Goal: Information Seeking & Learning: Learn about a topic

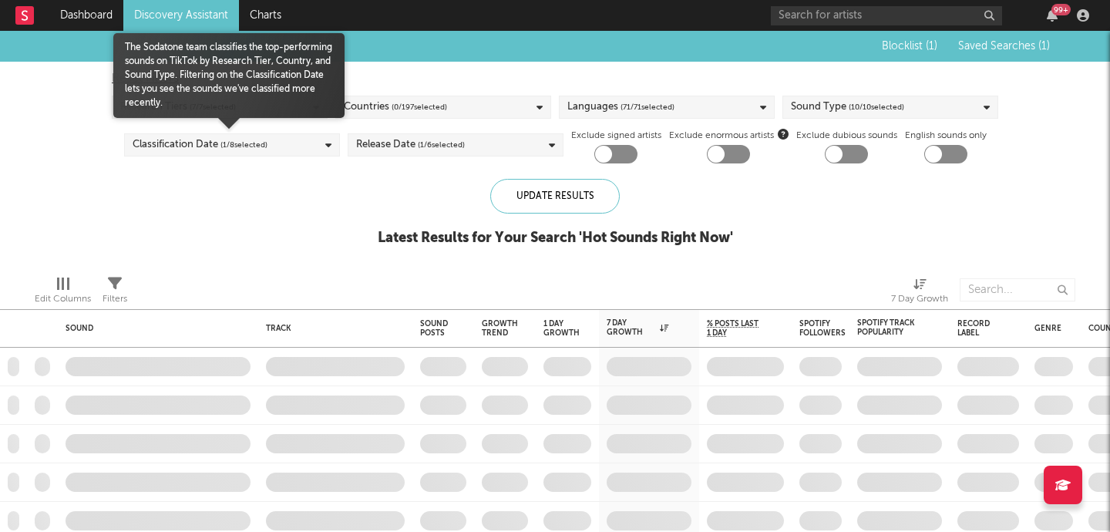
click at [274, 151] on div "Classification Date ( 1 / 8 selected)" at bounding box center [232, 144] width 216 height 23
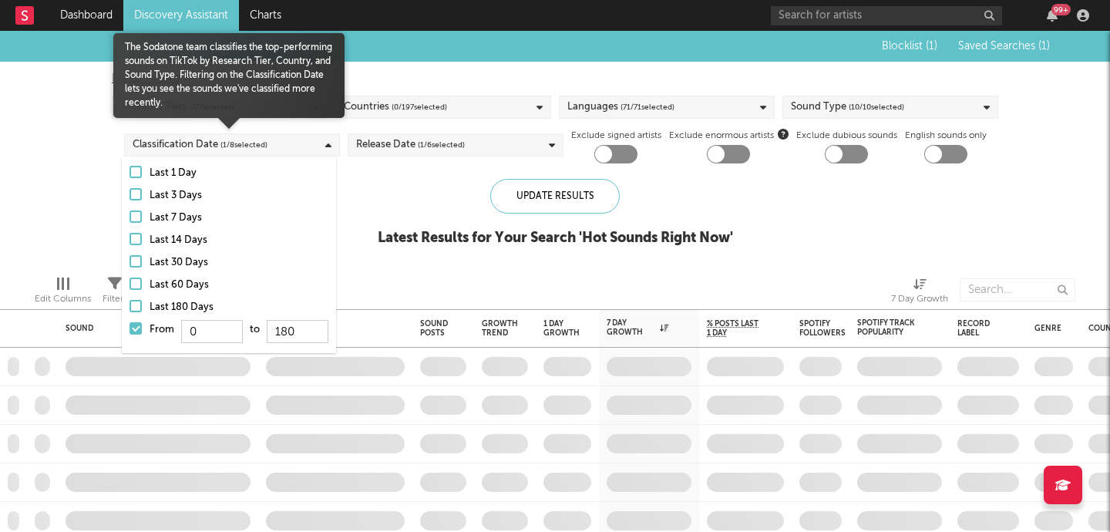
drag, startPoint x: 141, startPoint y: 327, endPoint x: 93, endPoint y: 217, distance: 119.4
click at [141, 327] on div at bounding box center [135, 328] width 12 height 12
click at [129, 327] on input "From 0 to 180" at bounding box center [129, 333] width 0 height 25
click at [93, 217] on div "Blocklist ( 1 ) Saved Searches ( 1 ) Reset Filters Research Tiers ( 7 / 7 selec…" at bounding box center [555, 147] width 1110 height 232
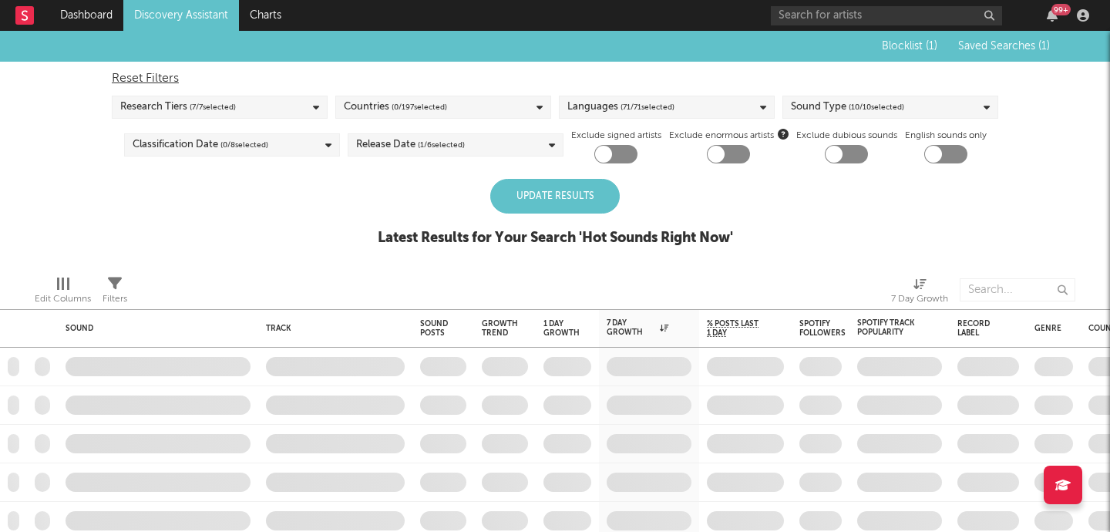
click at [571, 190] on div "Update Results" at bounding box center [554, 196] width 129 height 35
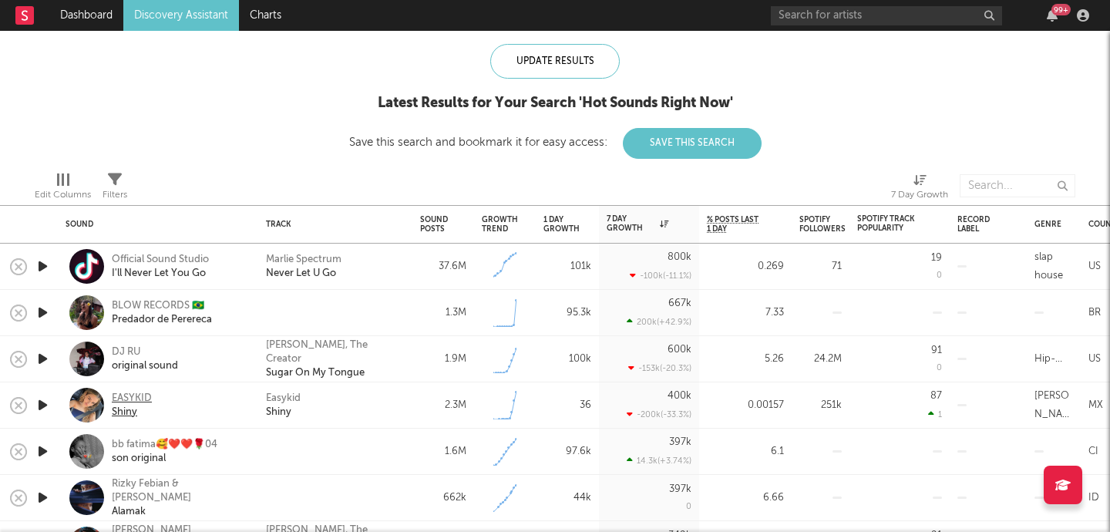
click at [125, 408] on div "Shiny" at bounding box center [132, 412] width 40 height 14
click at [44, 353] on icon "button" at bounding box center [43, 358] width 16 height 19
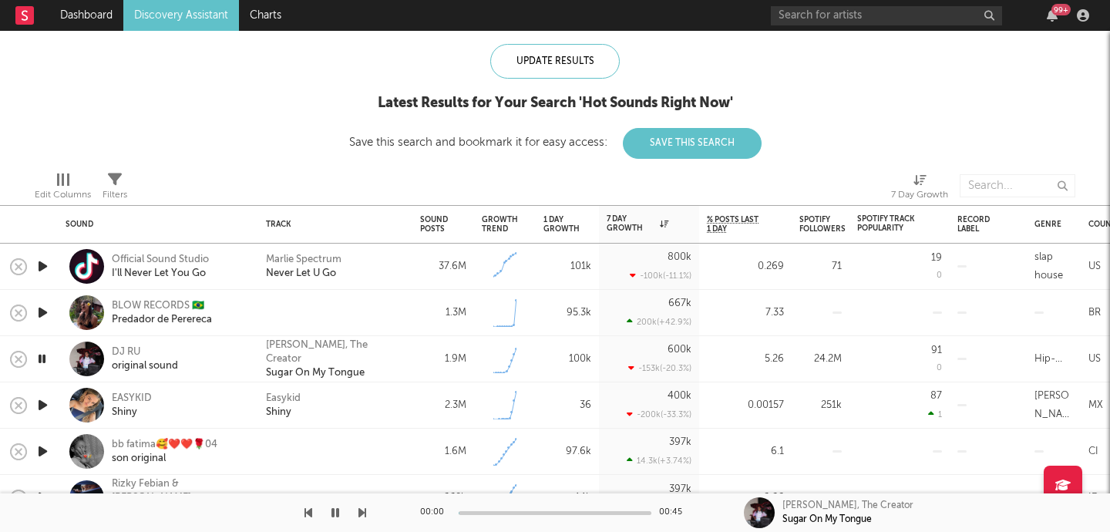
click at [44, 353] on icon "button" at bounding box center [42, 358] width 15 height 19
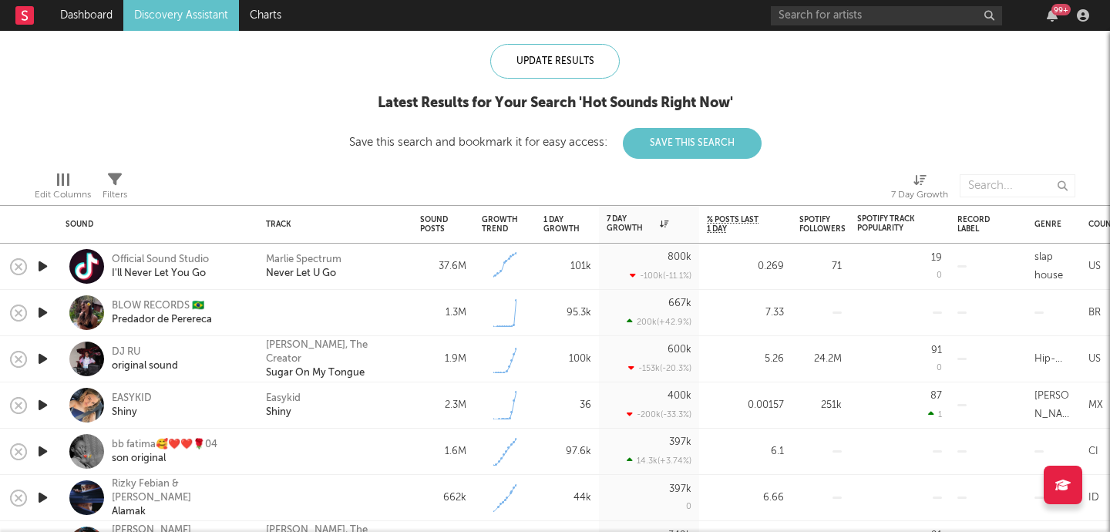
click at [45, 406] on icon "button" at bounding box center [43, 404] width 16 height 19
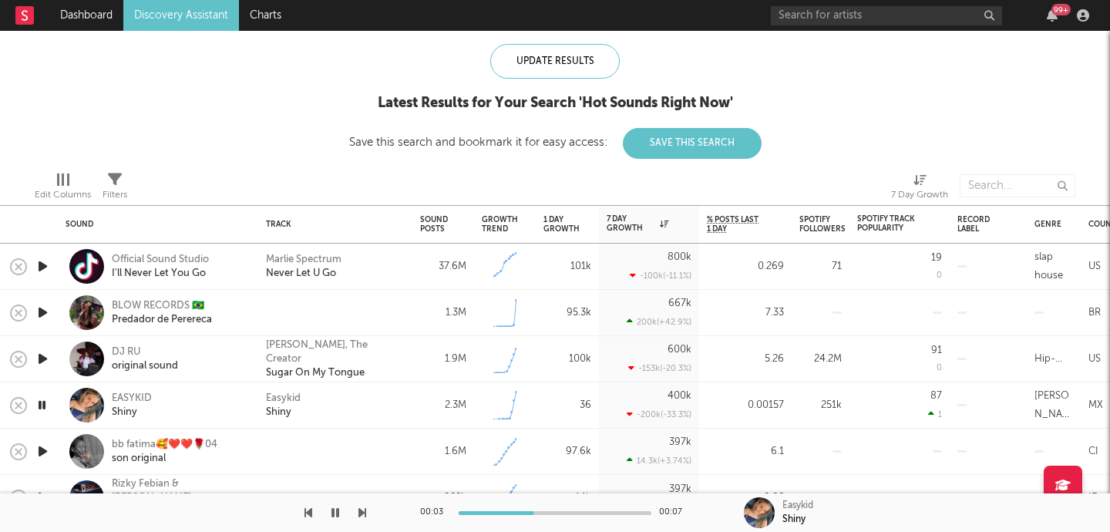
click at [43, 456] on icon "button" at bounding box center [43, 451] width 16 height 19
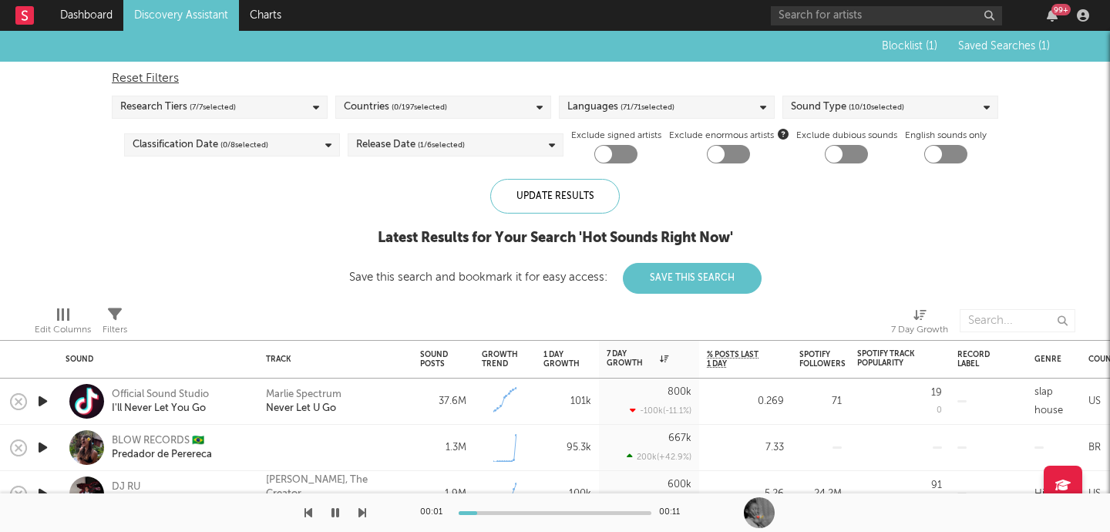
click at [282, 102] on div "Research Tiers ( 7 / 7 selected)" at bounding box center [220, 107] width 216 height 23
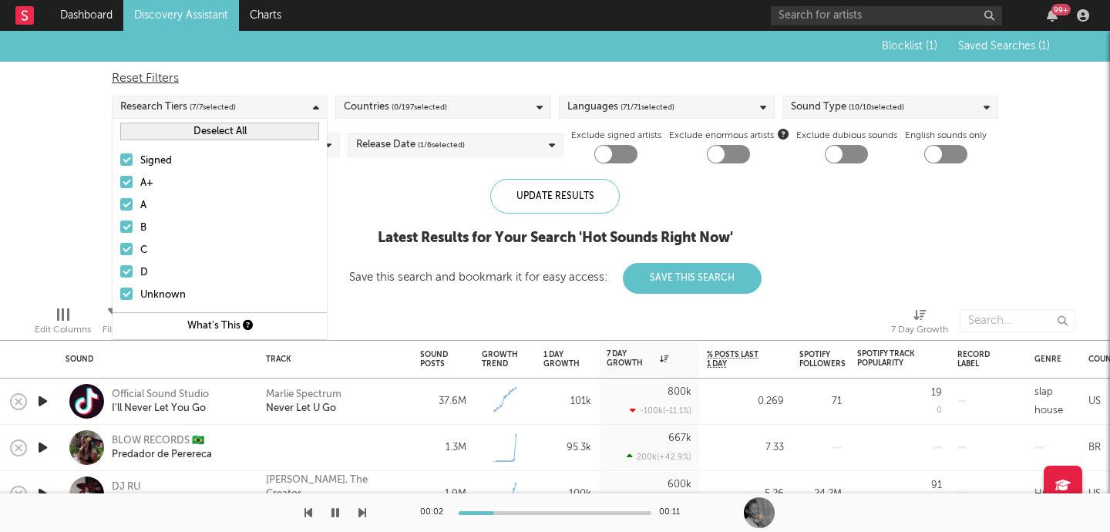
click at [434, 100] on span "( 0 / 197 selected)" at bounding box center [419, 107] width 55 height 18
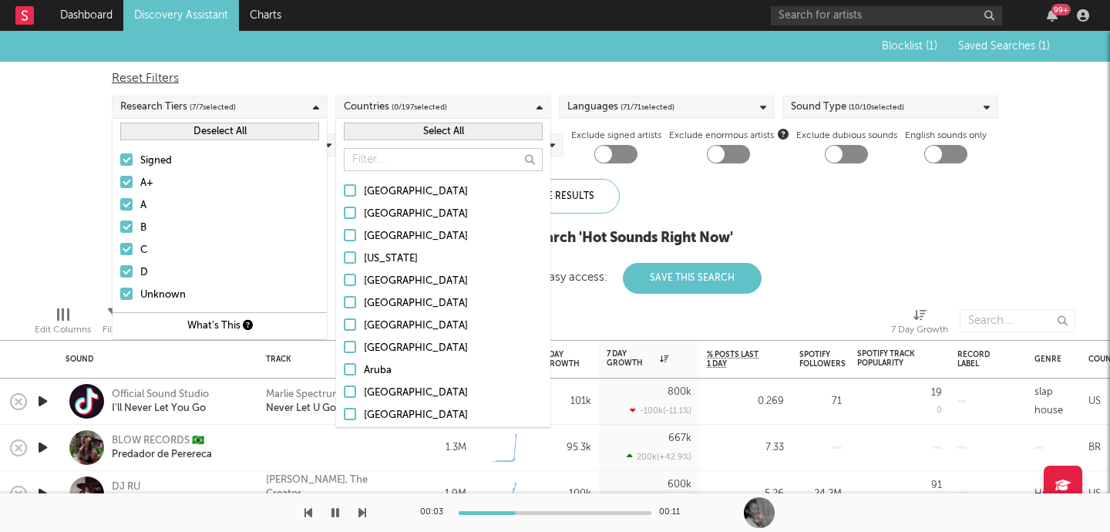
click at [313, 111] on icon at bounding box center [316, 108] width 6 height 10
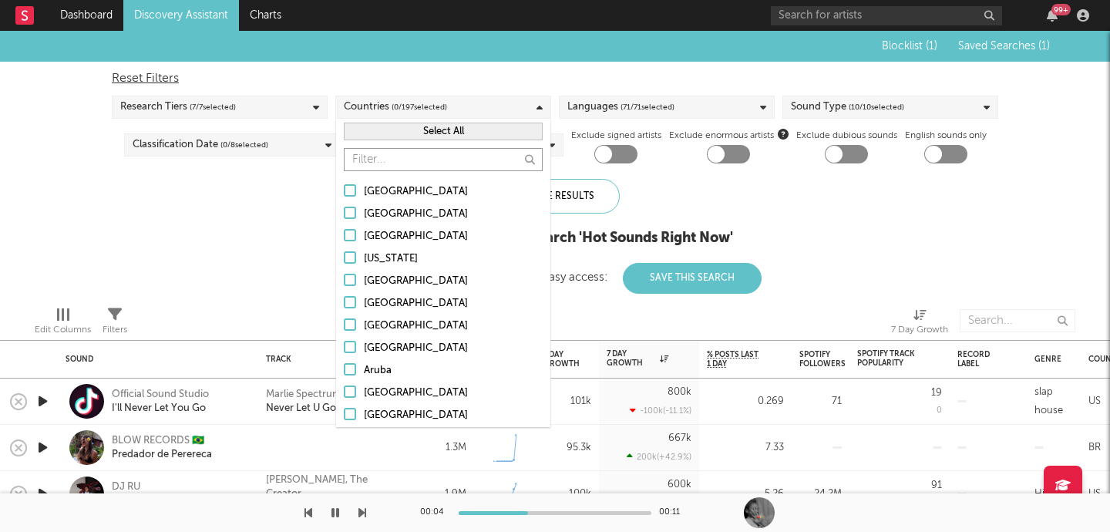
click at [423, 161] on input "text" at bounding box center [443, 159] width 199 height 23
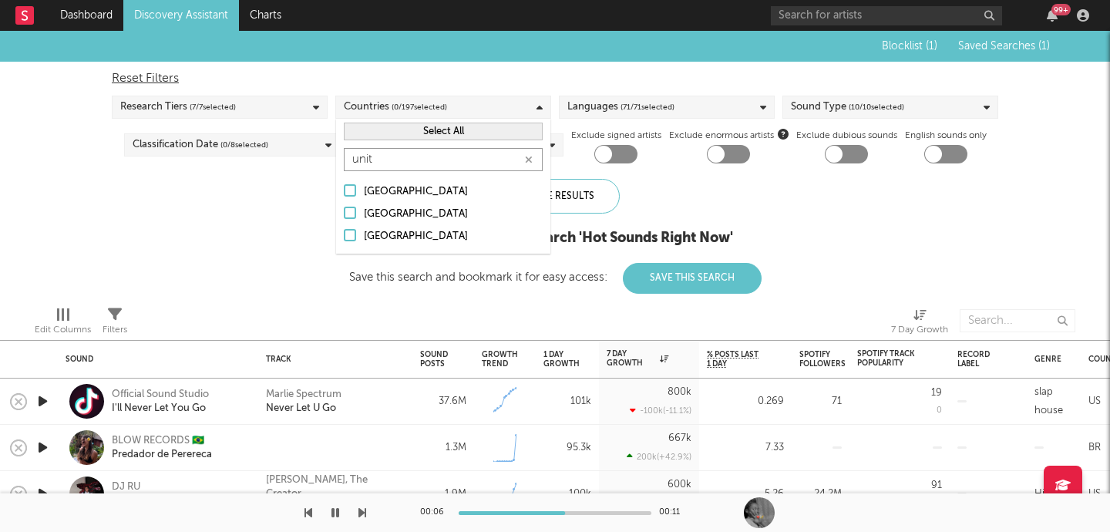
type input "unit"
click at [420, 209] on div "[GEOGRAPHIC_DATA]" at bounding box center [453, 214] width 179 height 18
click at [344, 209] on input "[GEOGRAPHIC_DATA]" at bounding box center [344, 214] width 0 height 18
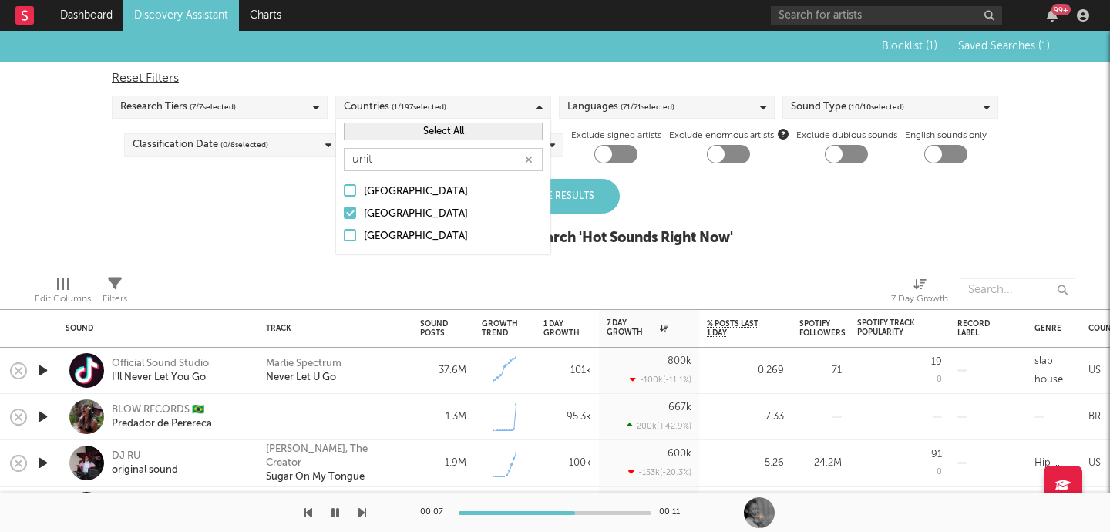
click at [417, 236] on div "[GEOGRAPHIC_DATA]" at bounding box center [453, 236] width 179 height 18
click at [344, 236] on input "[GEOGRAPHIC_DATA]" at bounding box center [344, 236] width 0 height 18
click at [584, 208] on div "Update Results" at bounding box center [554, 196] width 129 height 35
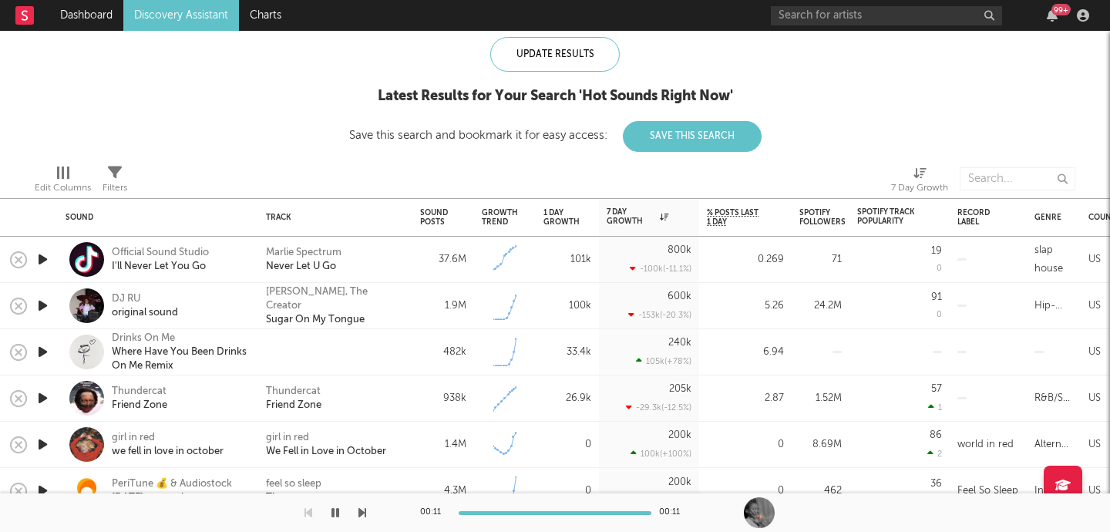
click at [42, 358] on icon "button" at bounding box center [43, 351] width 16 height 19
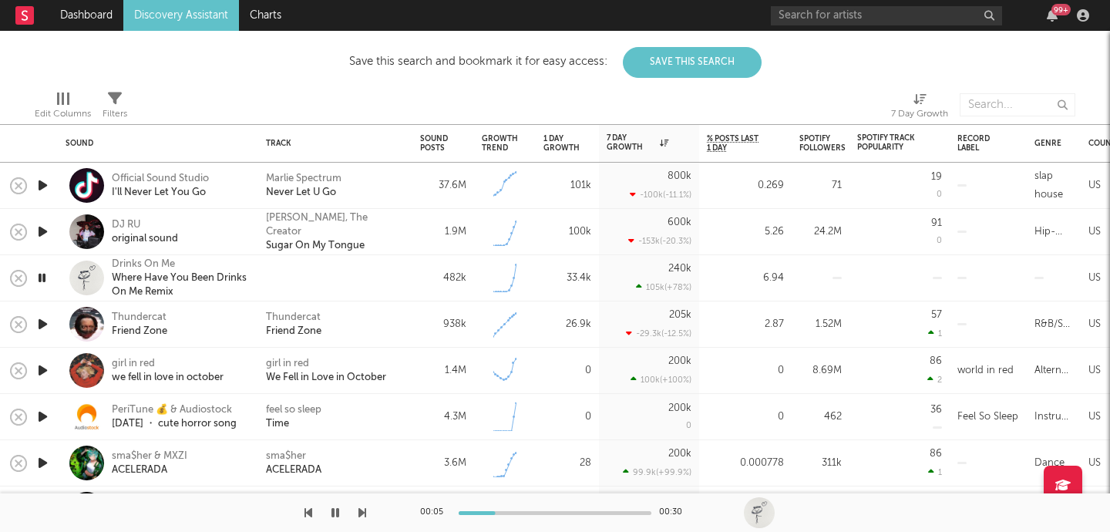
click at [37, 329] on icon "button" at bounding box center [43, 323] width 16 height 19
click at [39, 362] on icon "button" at bounding box center [43, 370] width 16 height 19
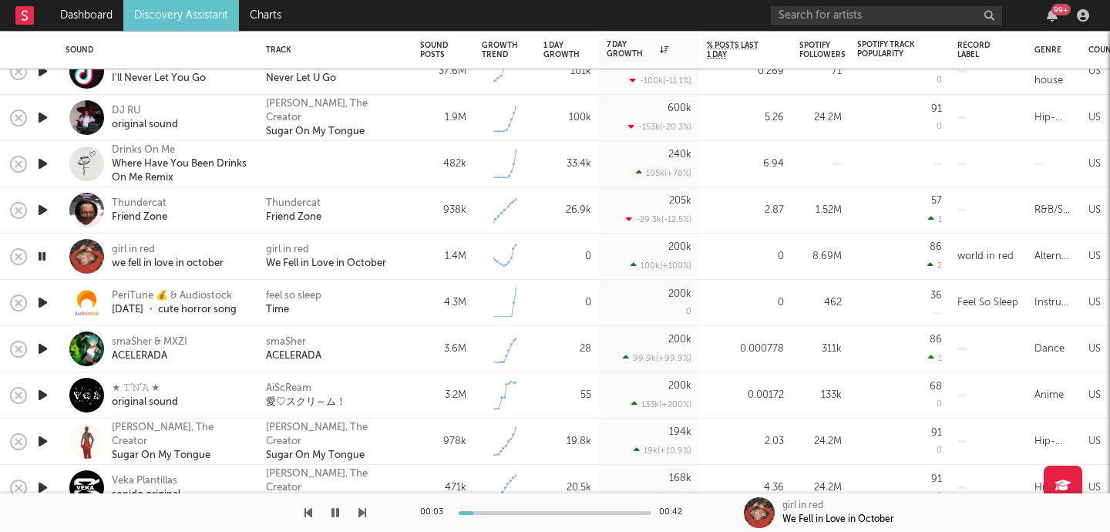
click at [45, 305] on icon "button" at bounding box center [43, 302] width 16 height 19
click at [44, 351] on icon "button" at bounding box center [43, 348] width 16 height 19
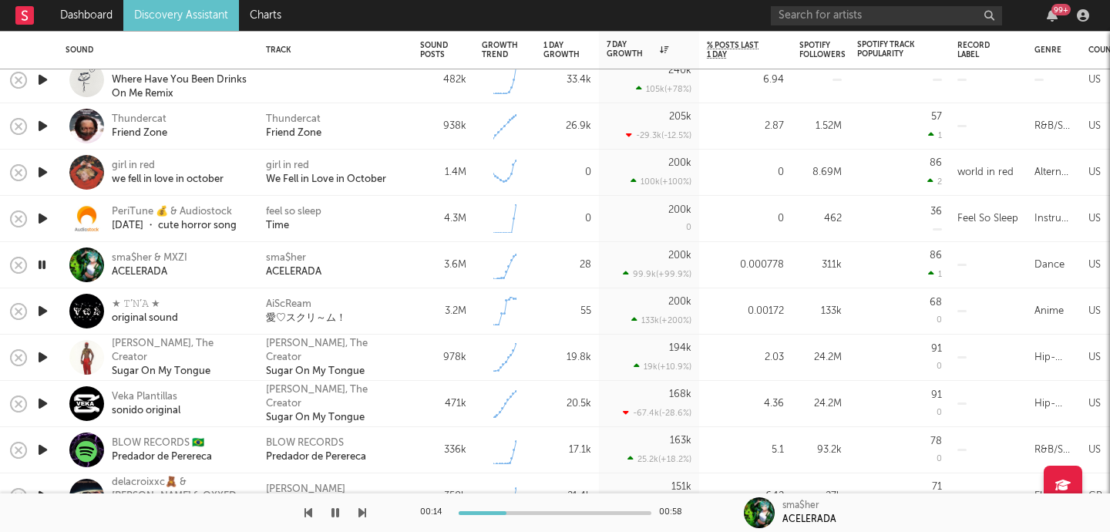
click at [45, 259] on icon "button" at bounding box center [42, 264] width 15 height 19
